Goal: Information Seeking & Learning: Learn about a topic

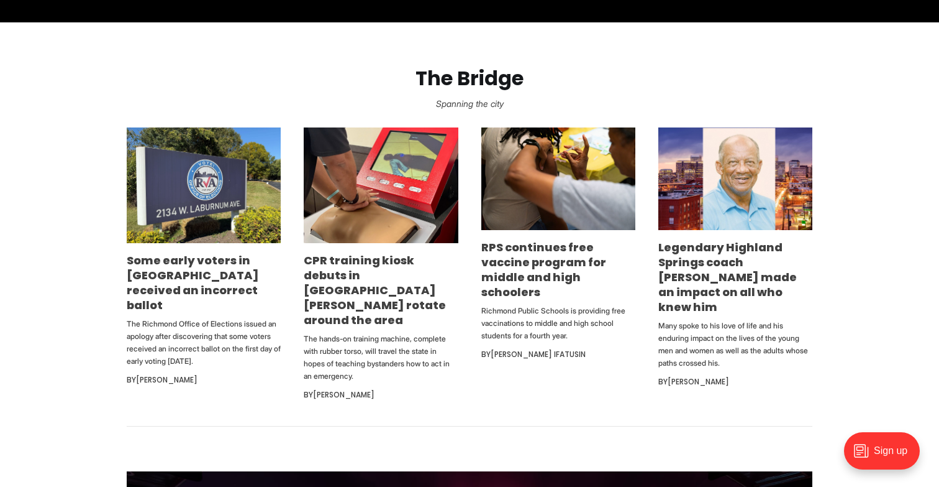
scroll to position [734, 0]
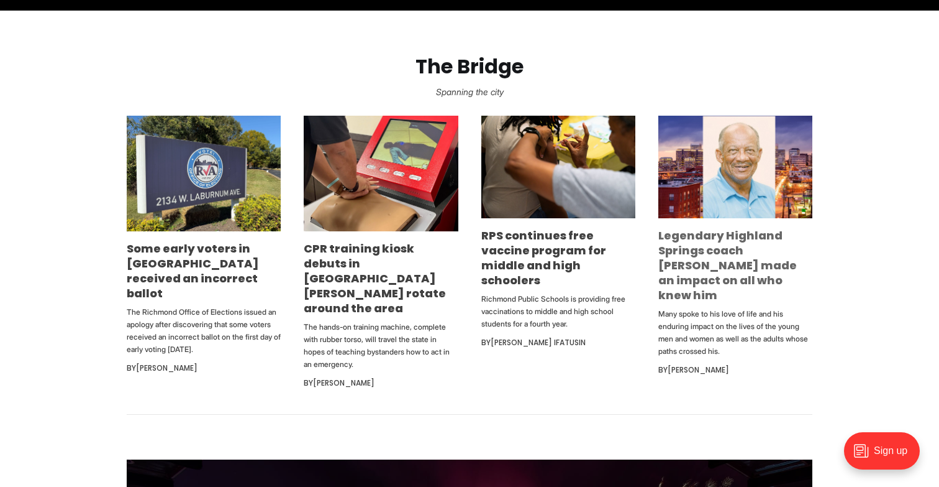
click at [712, 234] on link "Legendary Highland Springs coach George Lancaster made an impact on all who kne…" at bounding box center [728, 264] width 139 height 75
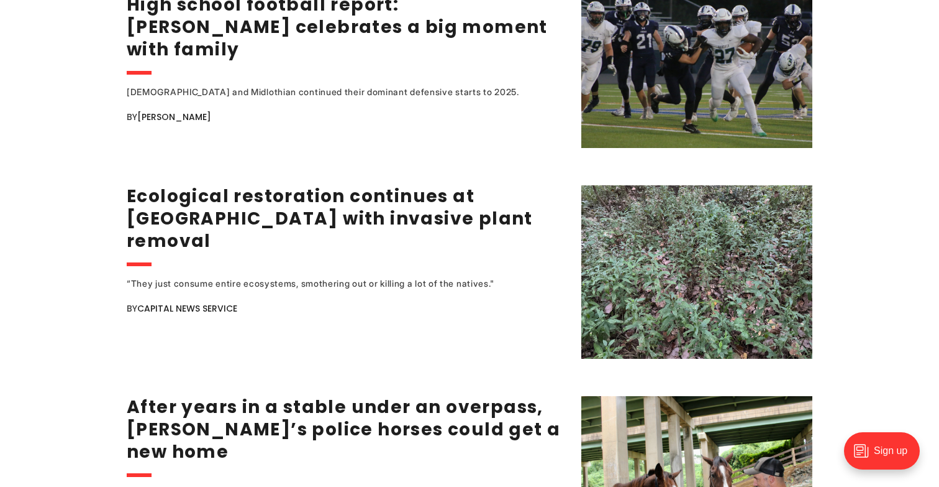
scroll to position [2286, 0]
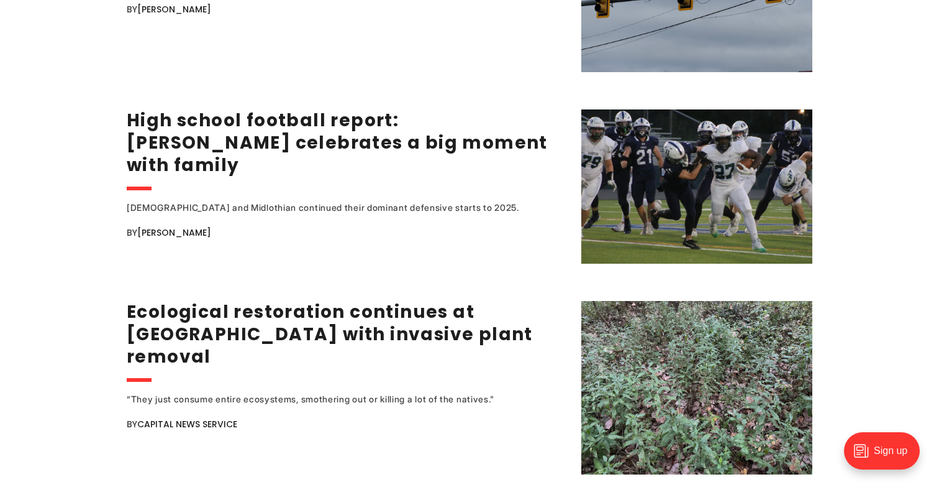
scroll to position [2165, 0]
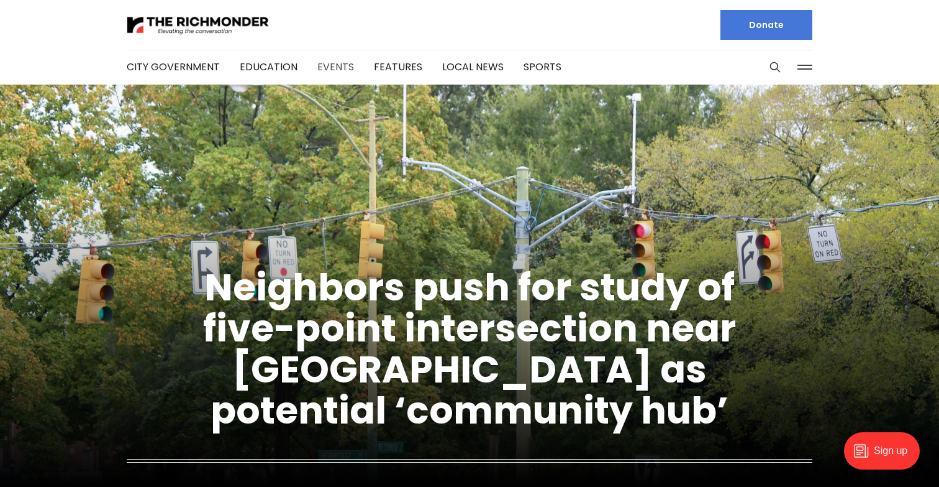
click at [324, 63] on link "Events" at bounding box center [336, 67] width 37 height 14
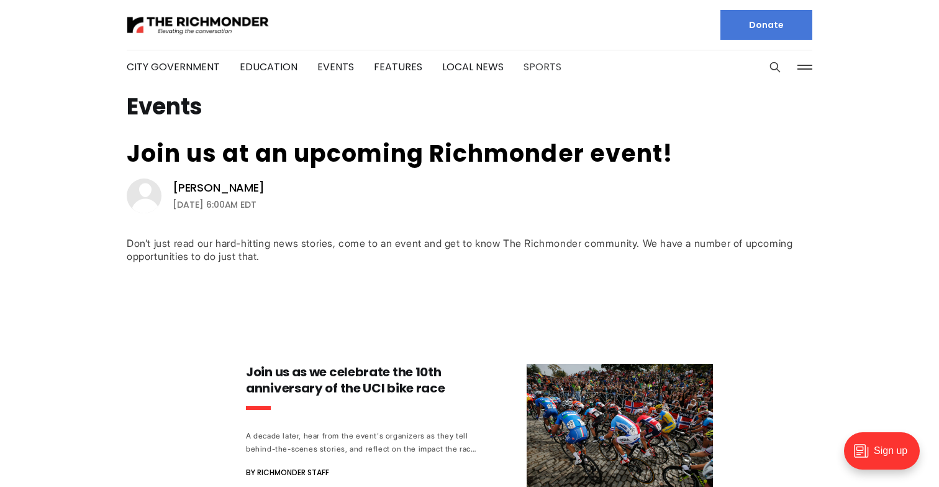
click at [524, 66] on link "Sports" at bounding box center [543, 67] width 38 height 14
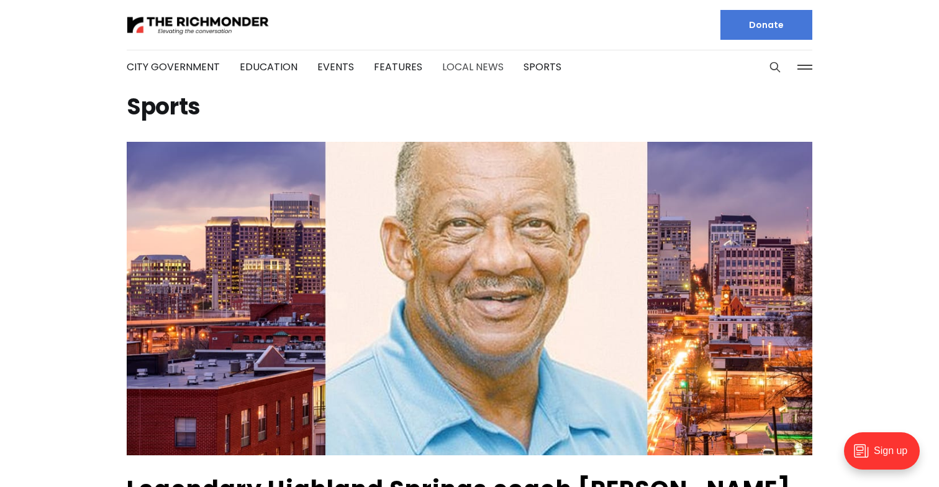
click at [480, 68] on link "Local News" at bounding box center [473, 67] width 62 height 14
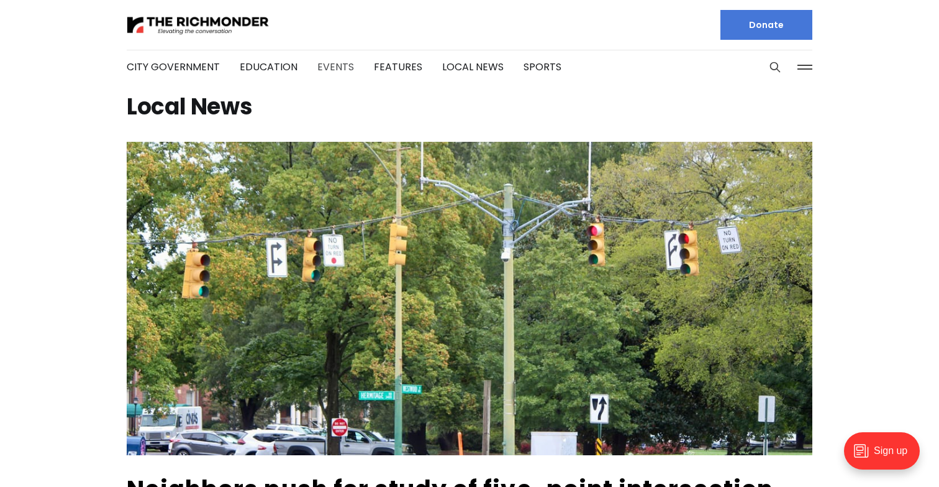
click at [335, 66] on link "Events" at bounding box center [336, 67] width 37 height 14
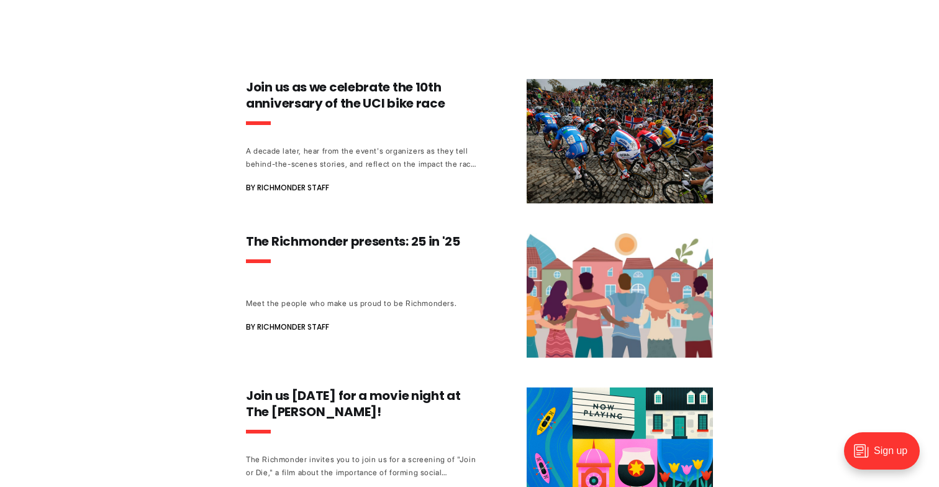
scroll to position [285, 0]
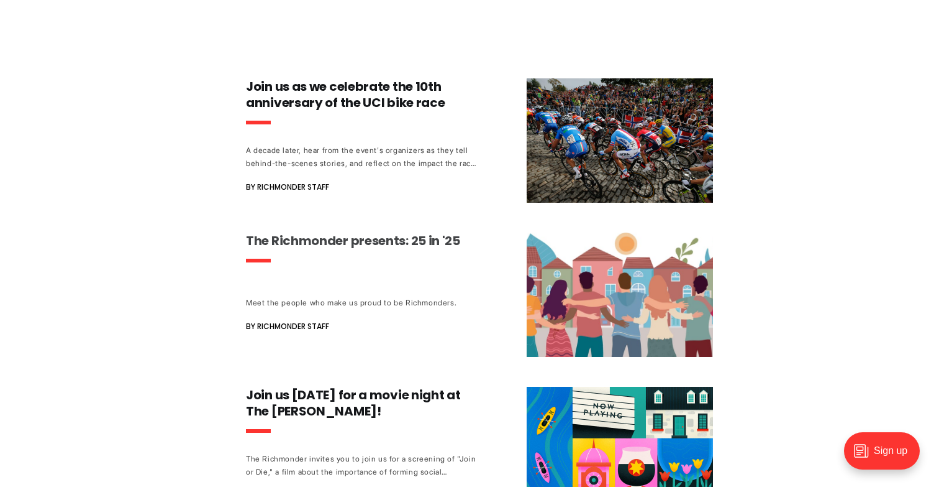
click at [299, 236] on h3 "The Richmonder presents: 25 in '25" at bounding box center [361, 240] width 231 height 16
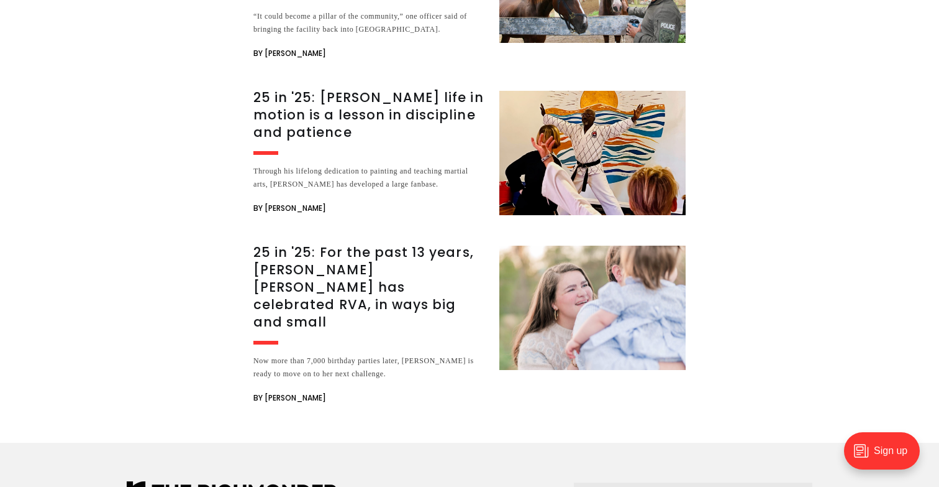
scroll to position [2242, 0]
